Goal: Information Seeking & Learning: Learn about a topic

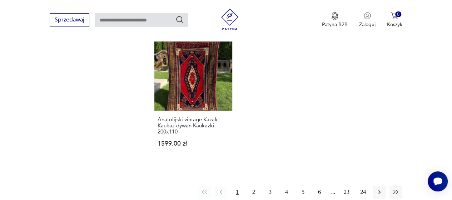
scroll to position [1084, 0]
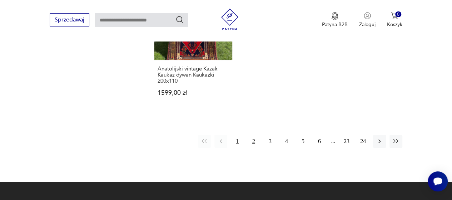
click at [255, 135] on button "2" at bounding box center [254, 141] width 13 height 13
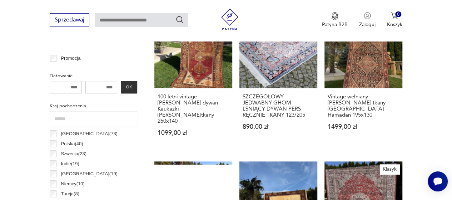
scroll to position [318, 0]
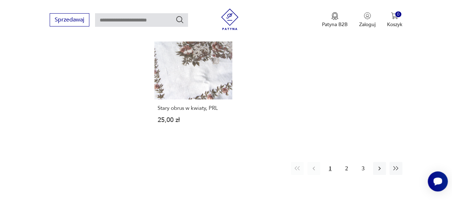
scroll to position [1019, 0]
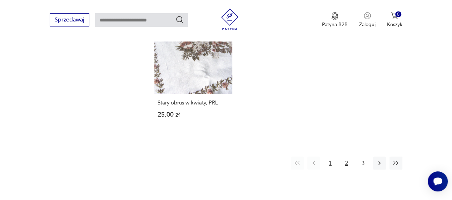
click at [348, 157] on button "2" at bounding box center [347, 163] width 13 height 13
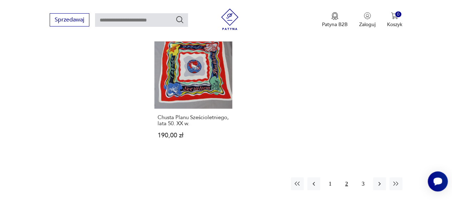
scroll to position [980, 0]
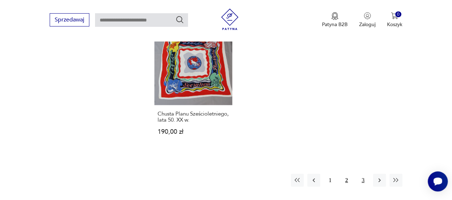
click at [365, 180] on button "3" at bounding box center [363, 180] width 13 height 13
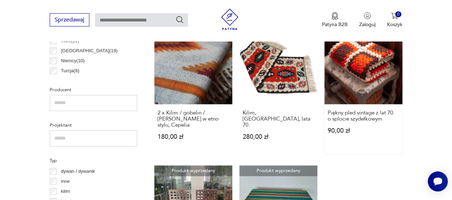
scroll to position [393, 0]
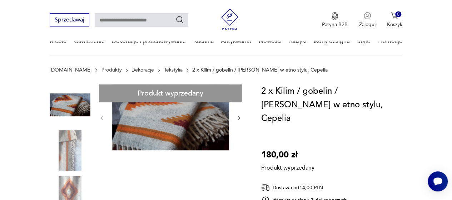
scroll to position [72, 0]
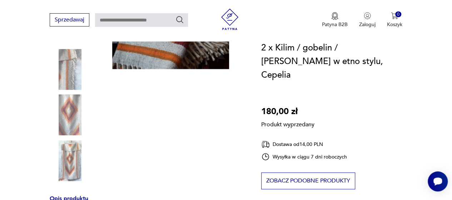
scroll to position [179, 0]
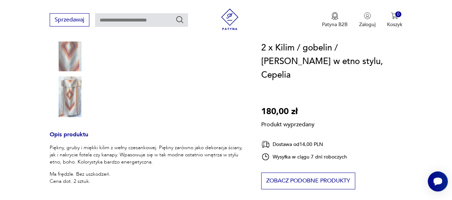
click at [69, 94] on div "Produkt wyprzedany Opis produktu Piękny, gruby i miękki kilim z wełny czesankow…" at bounding box center [147, 147] width 195 height 416
